Goal: Task Accomplishment & Management: Manage account settings

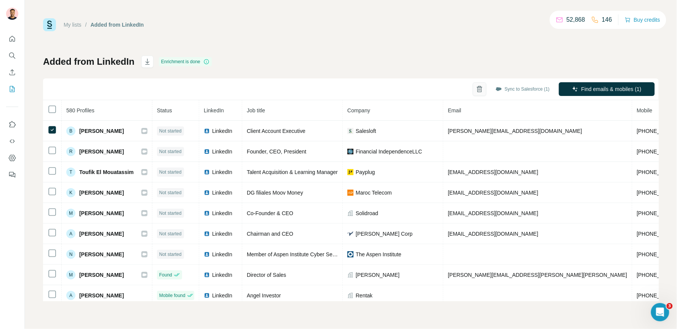
click at [478, 87] on icon "button" at bounding box center [479, 87] width 3 height 2
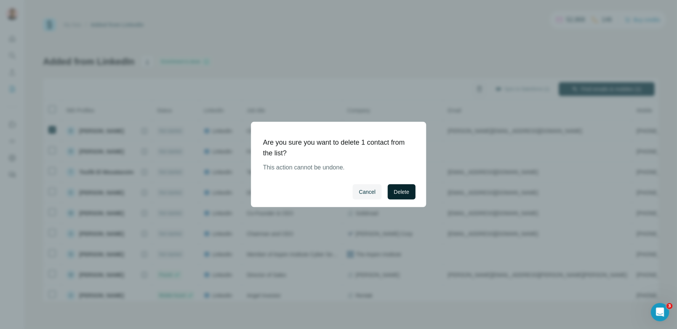
click at [401, 193] on span "Delete" at bounding box center [401, 192] width 15 height 8
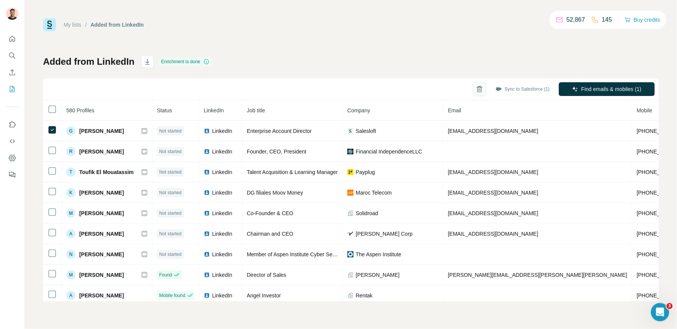
click at [476, 88] on icon "button" at bounding box center [480, 89] width 8 height 8
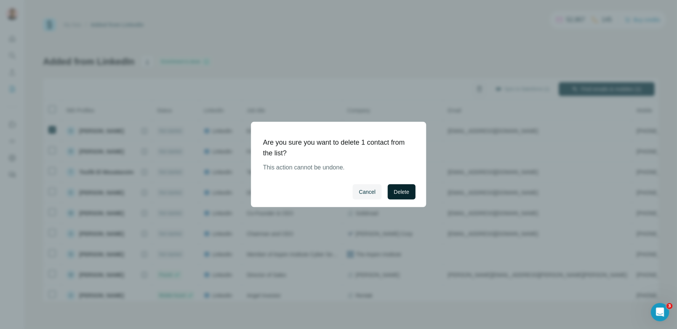
click at [401, 191] on span "Delete" at bounding box center [401, 192] width 15 height 8
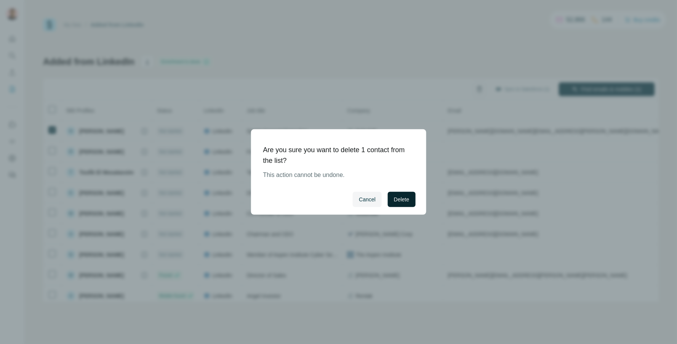
click at [392, 203] on button "Delete" at bounding box center [401, 199] width 27 height 15
